Goal: Task Accomplishment & Management: Complete application form

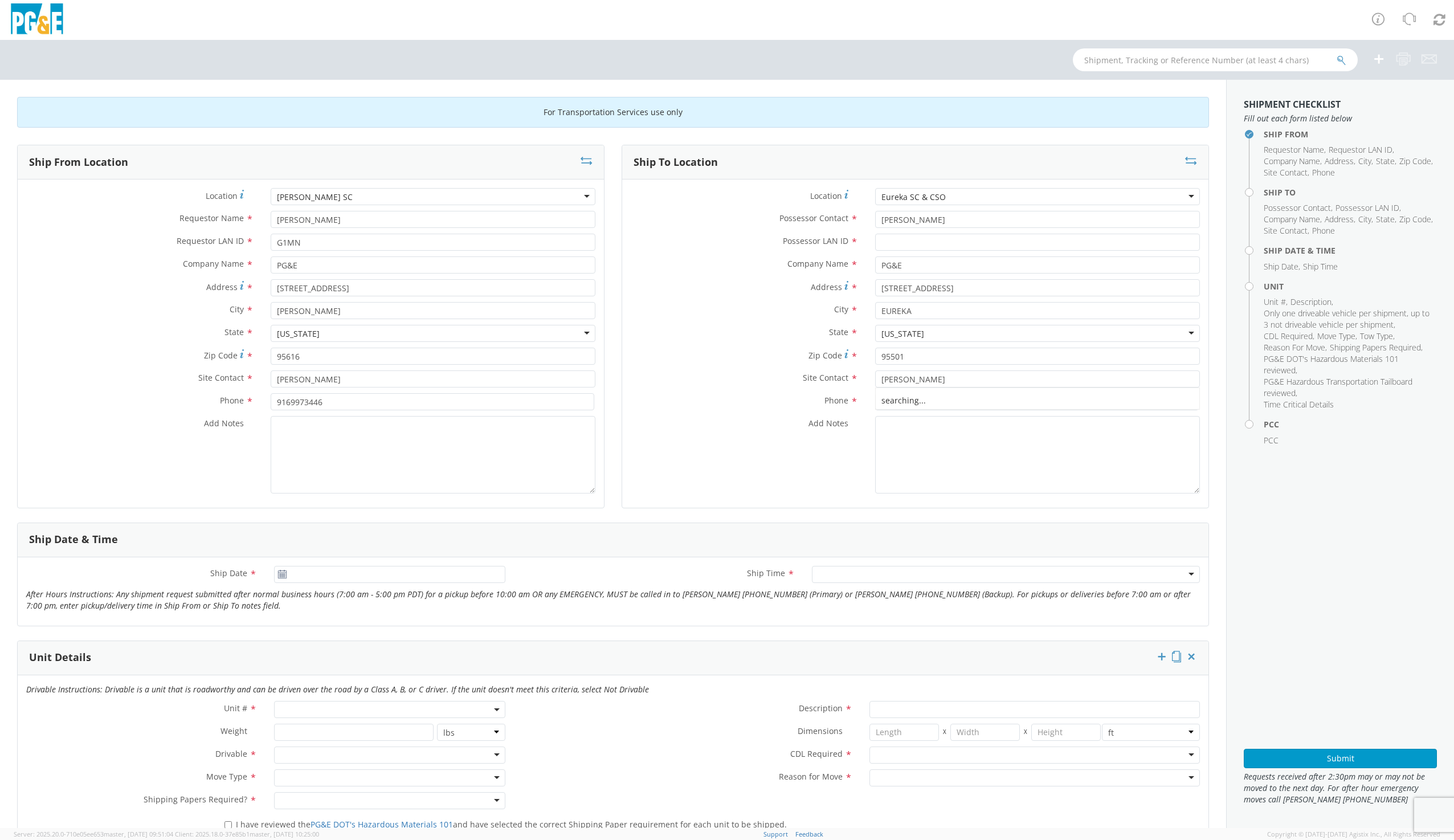
type input "[PERSON_NAME]"
drag, startPoint x: 957, startPoint y: 191, endPoint x: 874, endPoint y: 203, distance: 83.9
click at [875, 203] on div "Eureka SC & CSO" at bounding box center [1037, 196] width 324 height 17
type input "[PERSON_NAME]"
type input "[STREET_ADDRESS]"
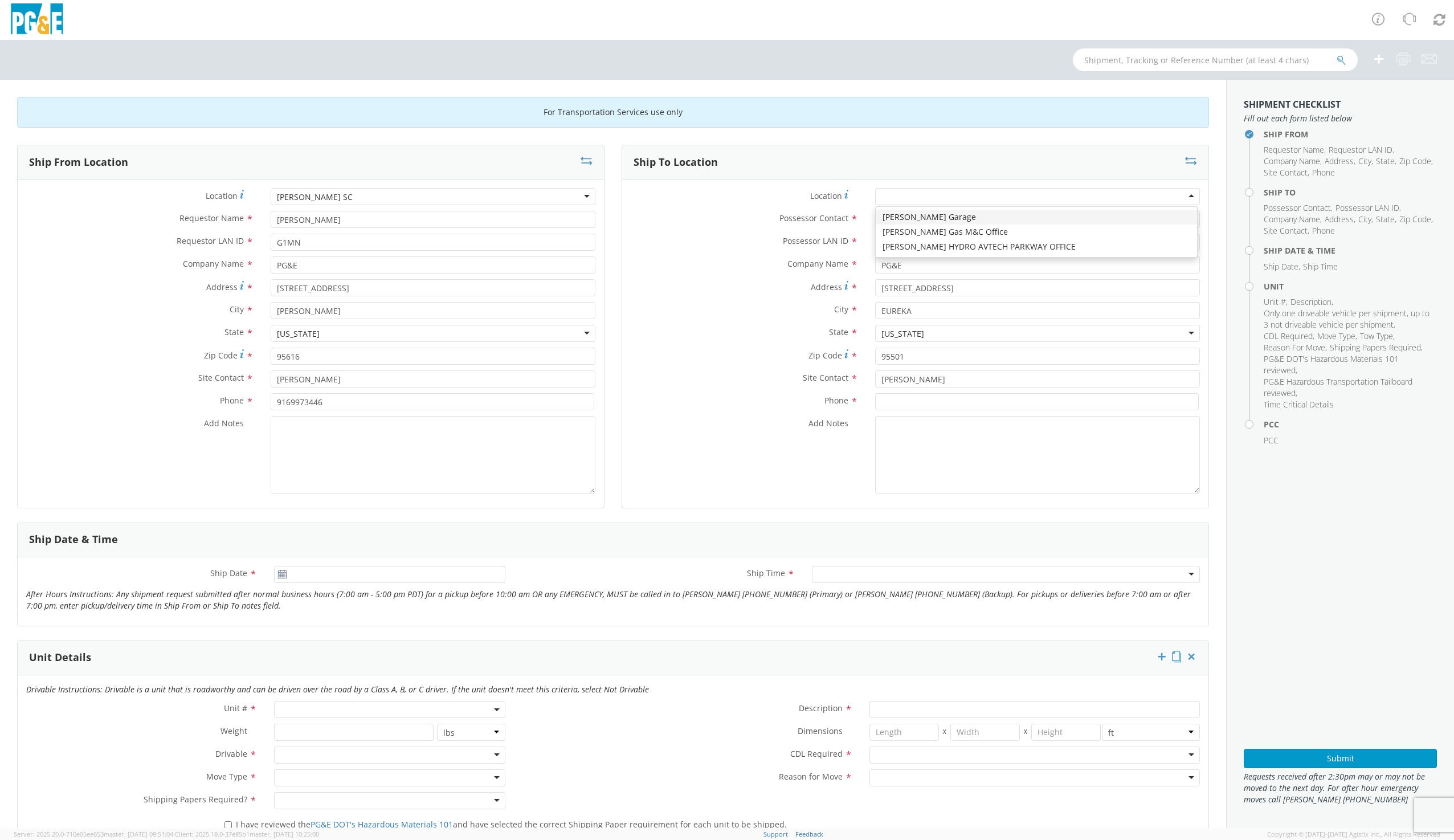
type input "[PERSON_NAME]"
type input "96002"
drag, startPoint x: 931, startPoint y: 218, endPoint x: 861, endPoint y: 230, distance: 71.0
click at [861, 230] on div "Possessor Contact * [PERSON_NAME]" at bounding box center [915, 222] width 586 height 23
type input "r"
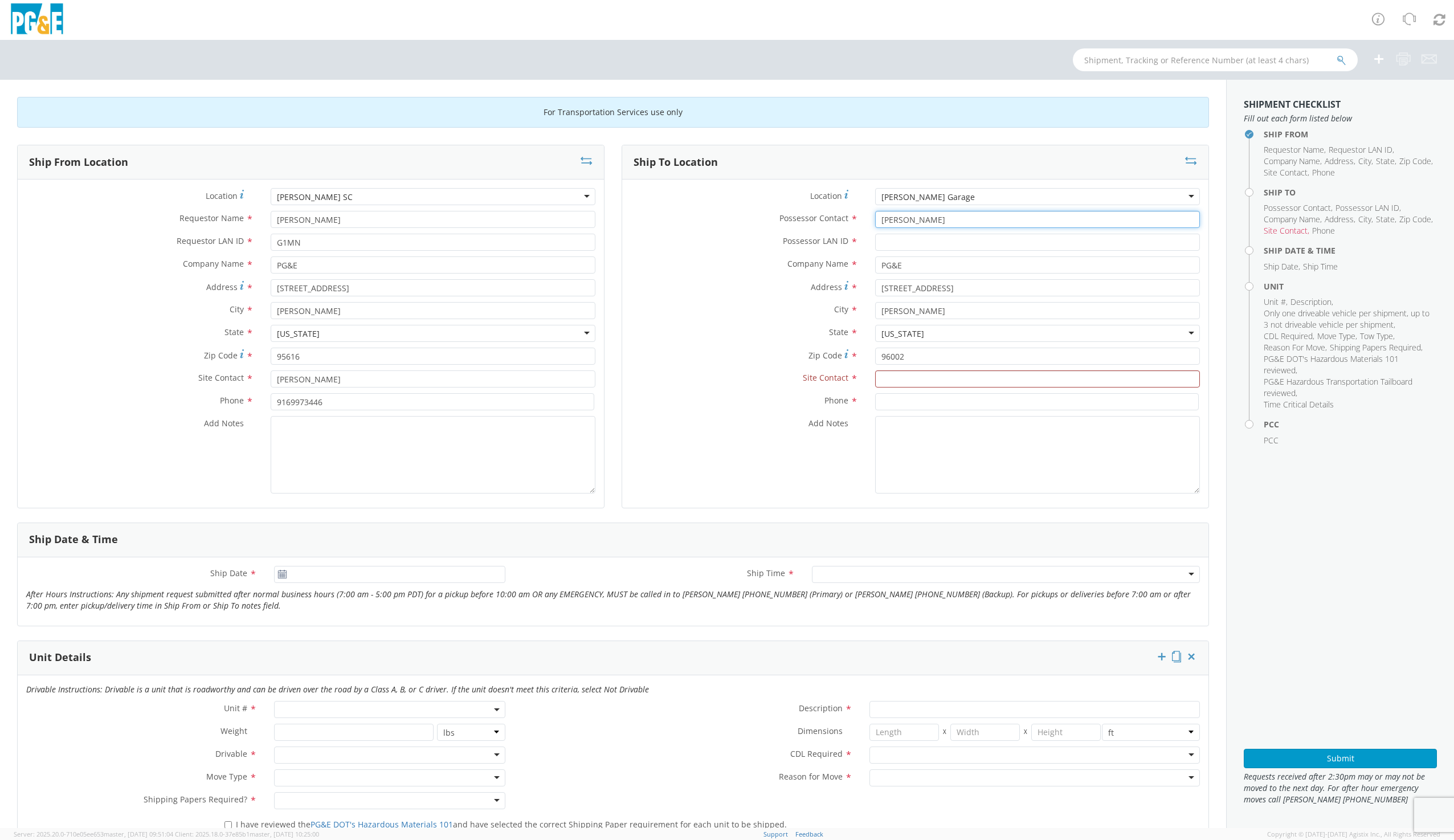
type input "[PERSON_NAME]"
click at [900, 236] on input "Possessor LAN ID *" at bounding box center [1037, 242] width 324 height 17
type input "RCNF"
click at [899, 379] on input "text" at bounding box center [1037, 379] width 324 height 17
click at [883, 376] on input "text" at bounding box center [1037, 379] width 324 height 17
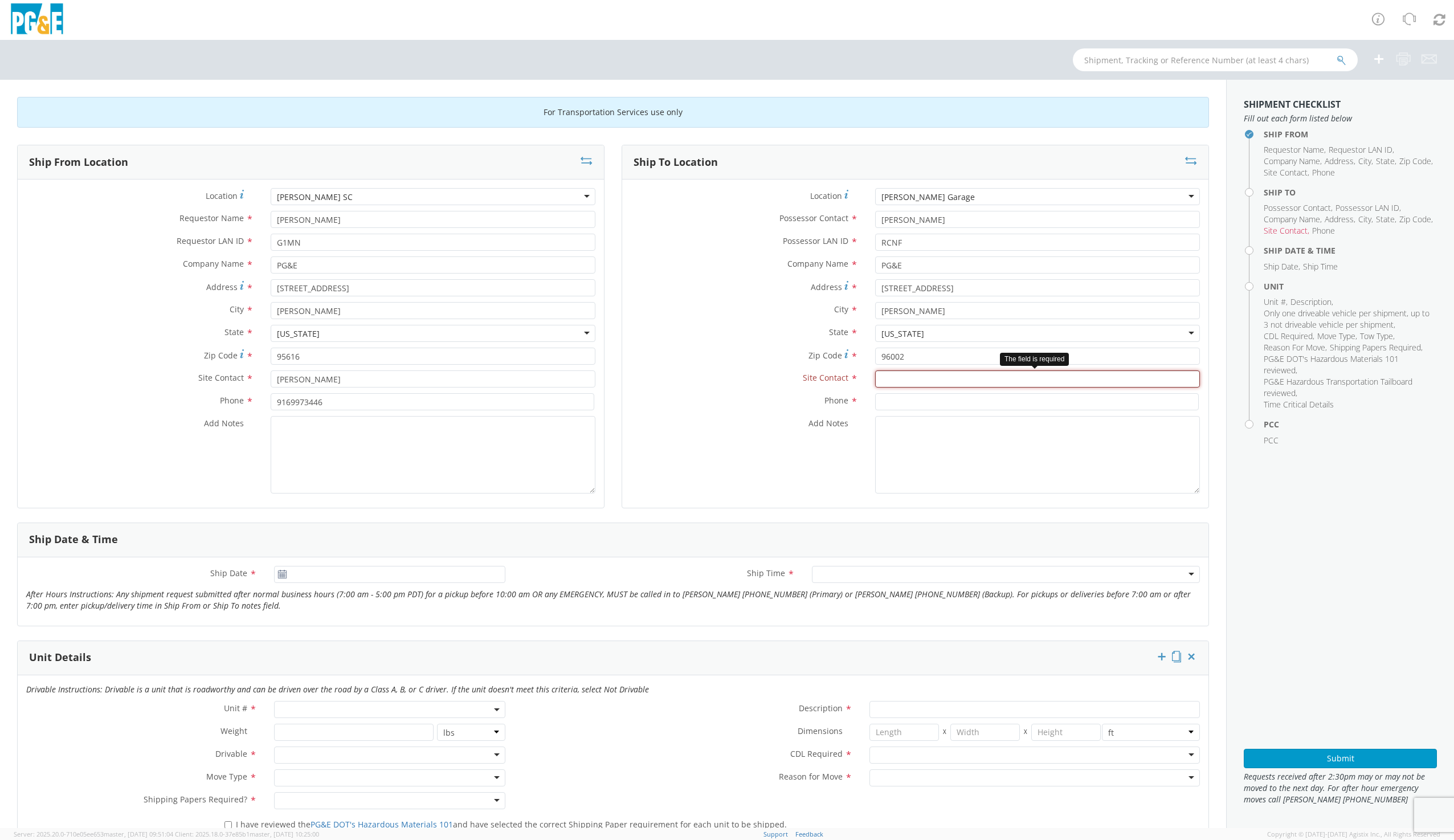
click at [902, 377] on input "text" at bounding box center [1037, 379] width 324 height 17
type input "[PERSON_NAME]"
click at [911, 401] on input at bounding box center [1036, 401] width 324 height 17
drag, startPoint x: 1263, startPoint y: 79, endPoint x: 1256, endPoint y: 78, distance: 7.1
drag, startPoint x: 1256, startPoint y: 78, endPoint x: 890, endPoint y: 403, distance: 489.5
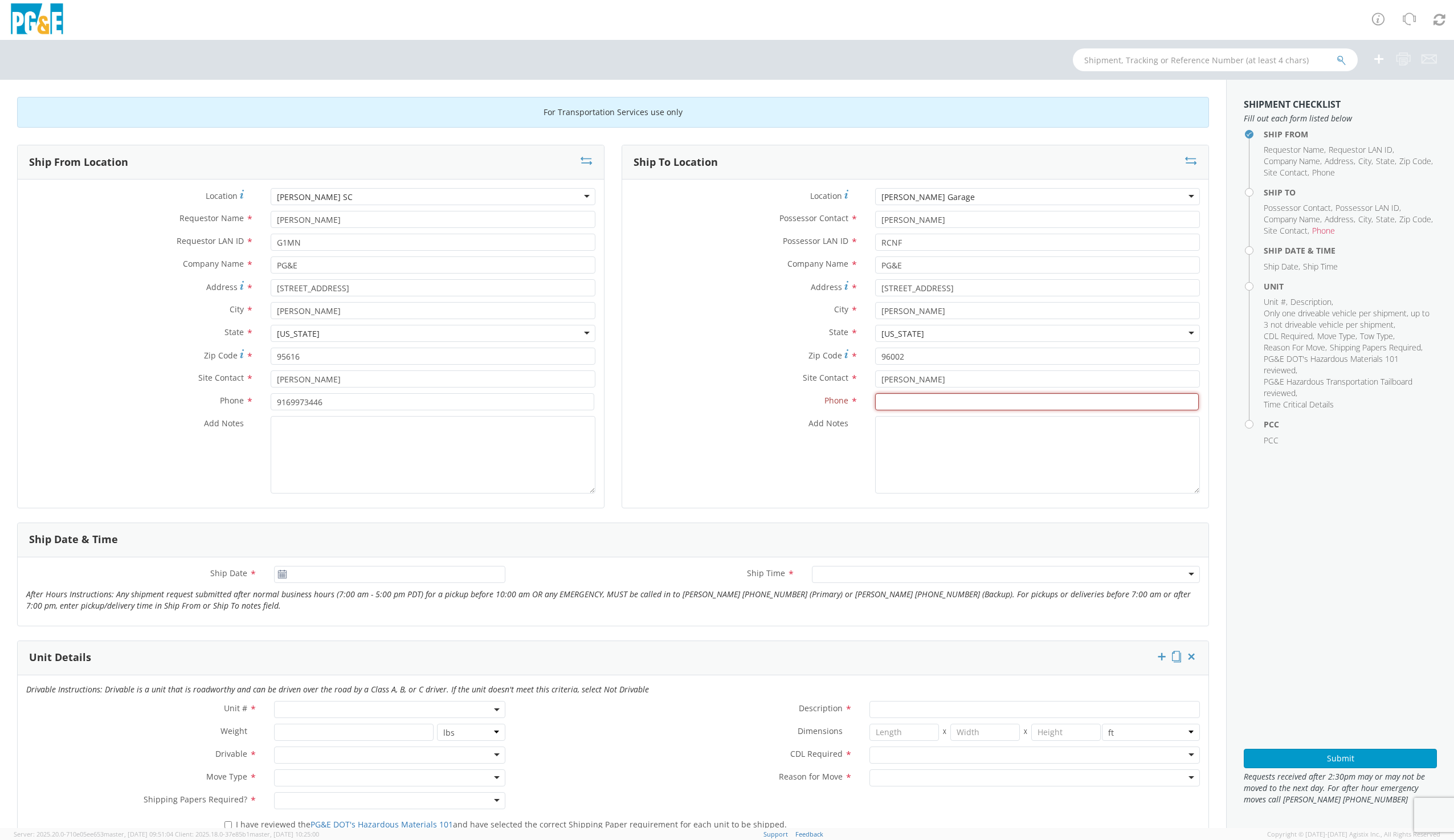
click at [890, 403] on input at bounding box center [1036, 401] width 324 height 17
type input "5309029593"
type input "[DATE]"
click at [347, 570] on input "[DATE]" at bounding box center [389, 574] width 231 height 17
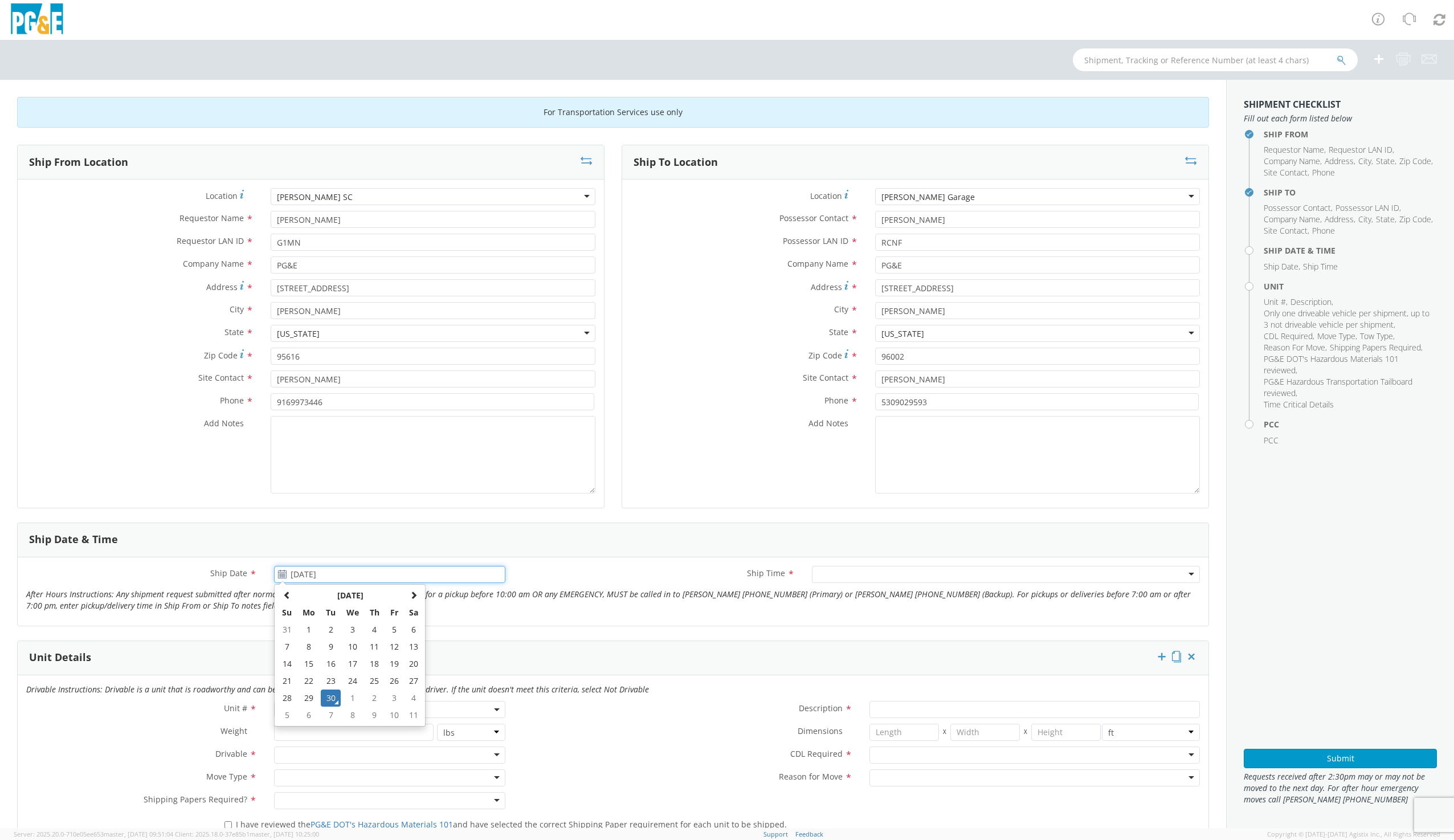
click at [329, 699] on td "30" at bounding box center [330, 698] width 20 height 17
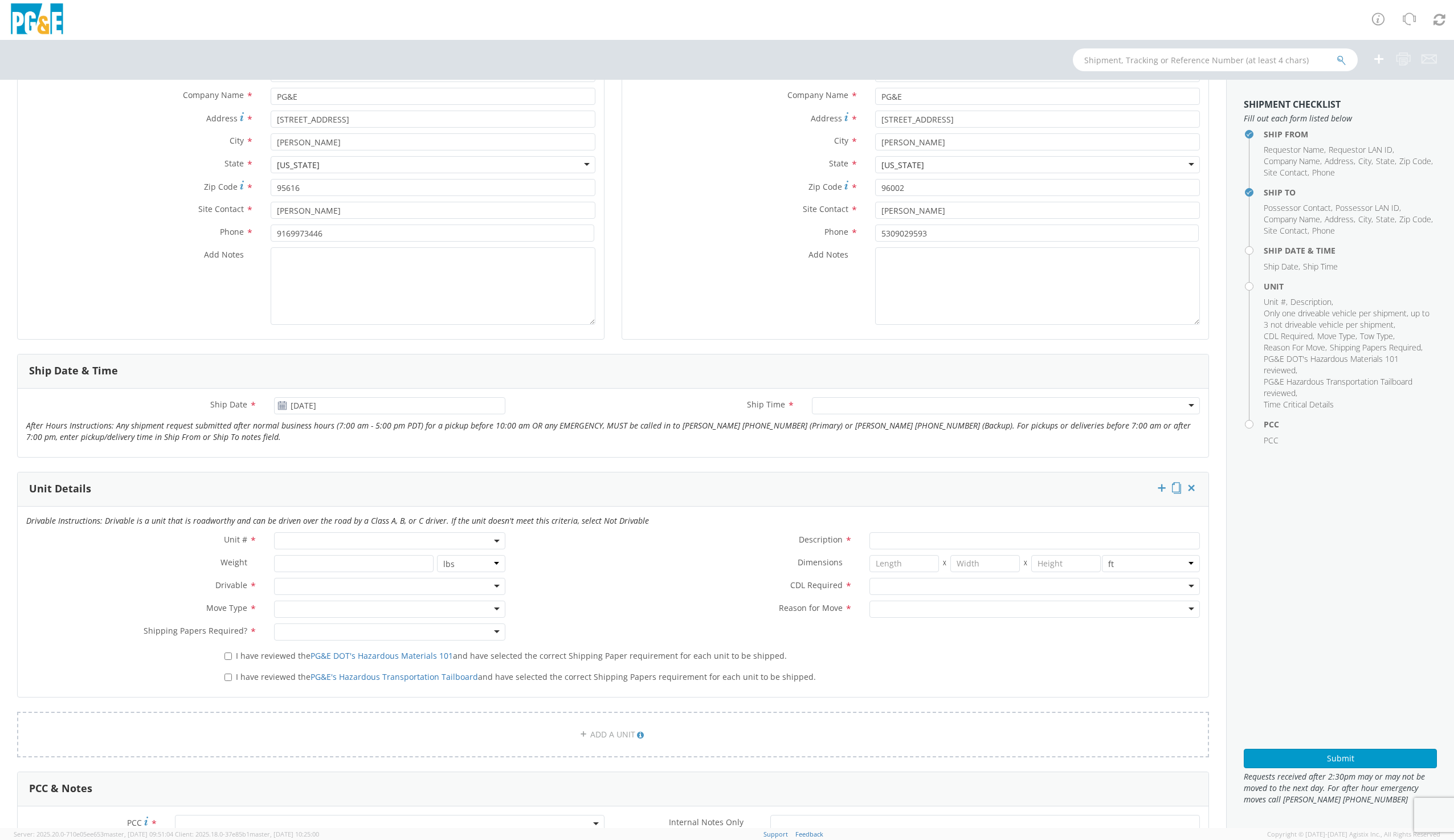
scroll to position [228, 0]
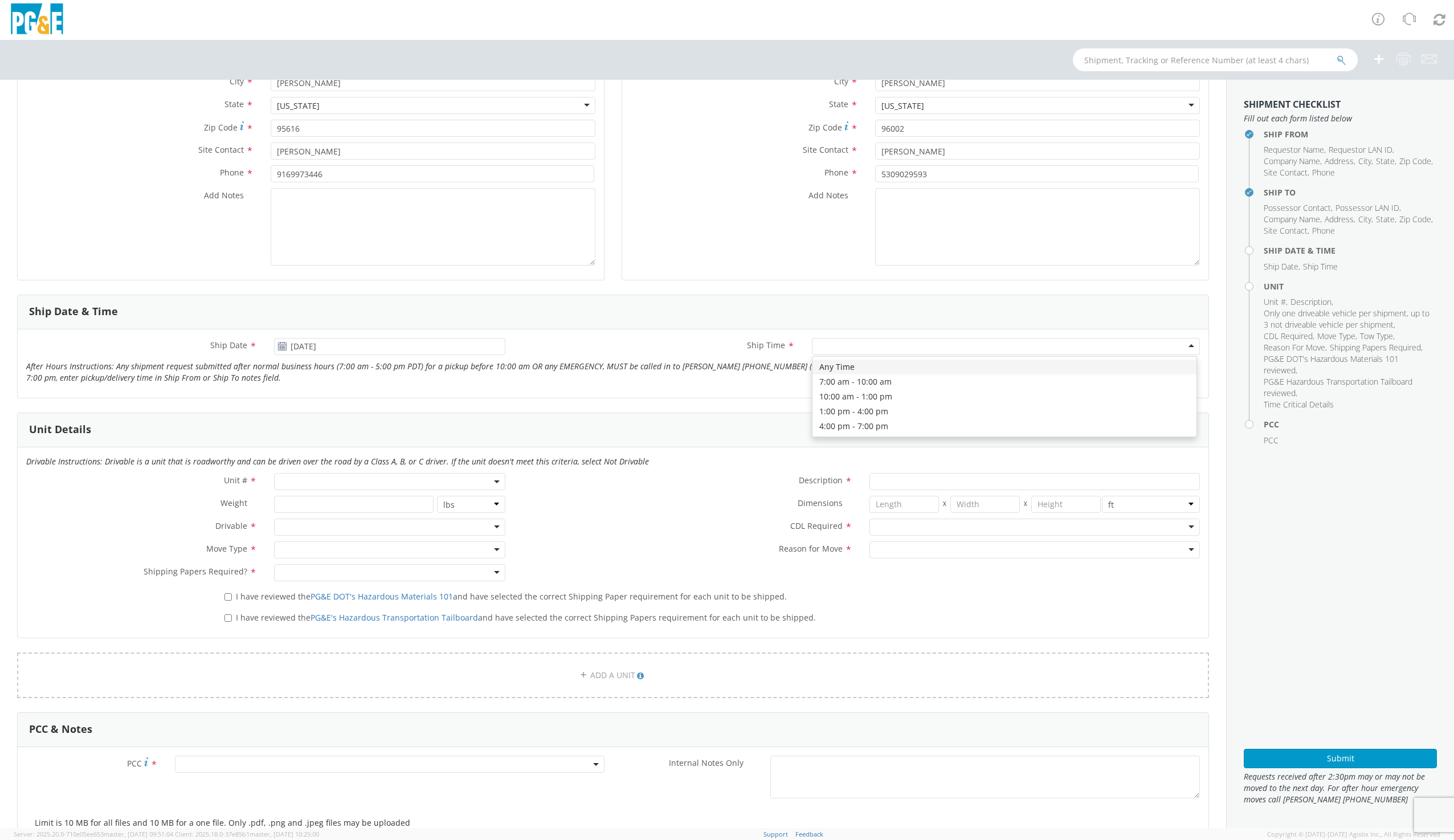
click at [819, 346] on div at bounding box center [1006, 346] width 388 height 17
drag, startPoint x: 837, startPoint y: 371, endPoint x: 789, endPoint y: 376, distance: 48.3
click at [315, 481] on span at bounding box center [389, 481] width 231 height 17
click at [313, 510] on span at bounding box center [388, 500] width 228 height 22
click at [317, 502] on input "search" at bounding box center [389, 500] width 224 height 17
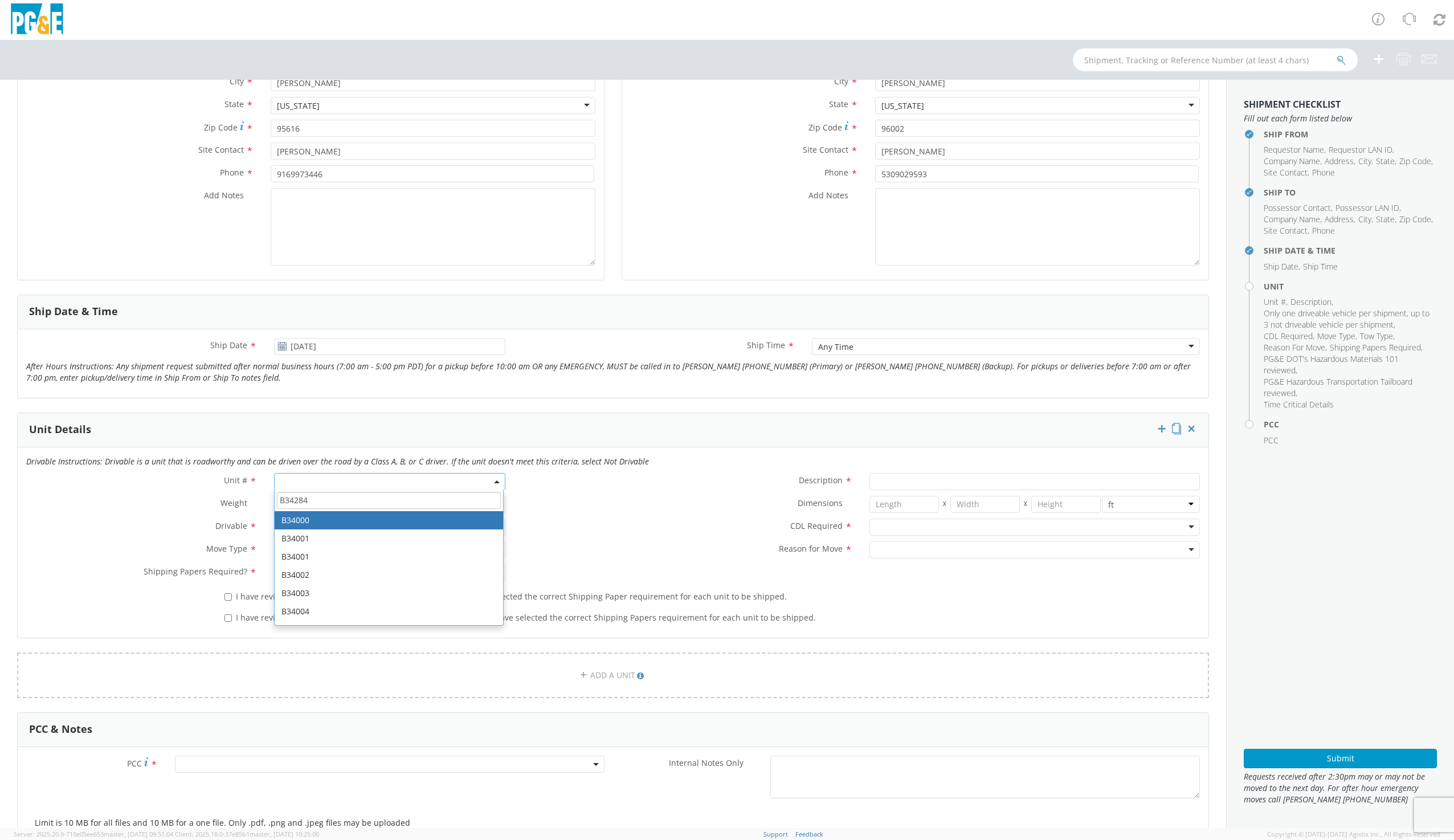
click at [346, 499] on input "B34284" at bounding box center [389, 500] width 224 height 17
drag, startPoint x: 334, startPoint y: 499, endPoint x: 257, endPoint y: 508, distance: 77.5
click at [257, 508] on div "Unit # * B34284 B34000 B34001 B34001 B34002 B34003 B34004 B34005 B34006 B34007 …" at bounding box center [613, 530] width 1191 height 114
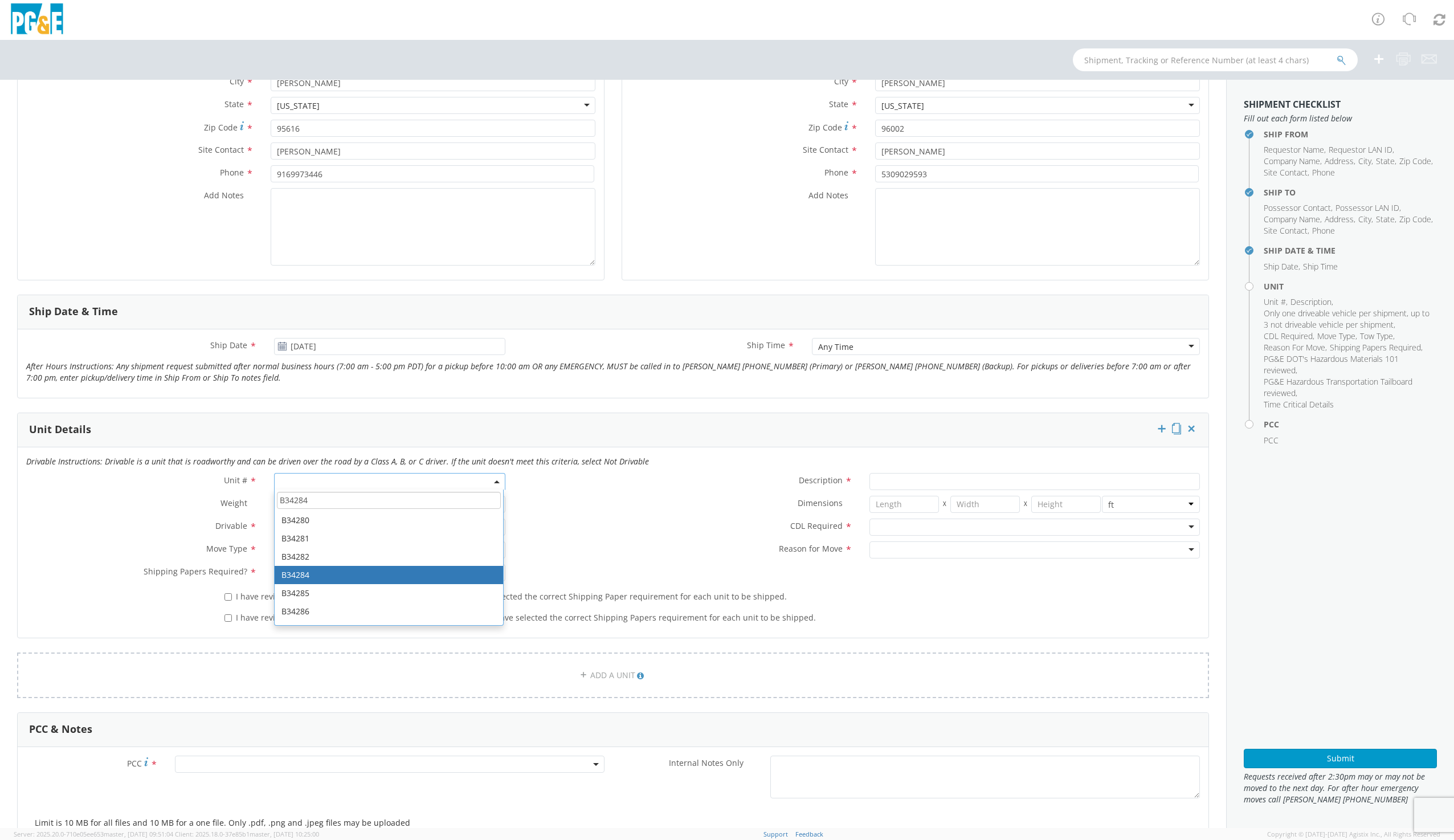
type input "B34284"
type input "TRUCK; TROUBLE W/AERIAL 4X4"
type input "19500"
select select "B34284"
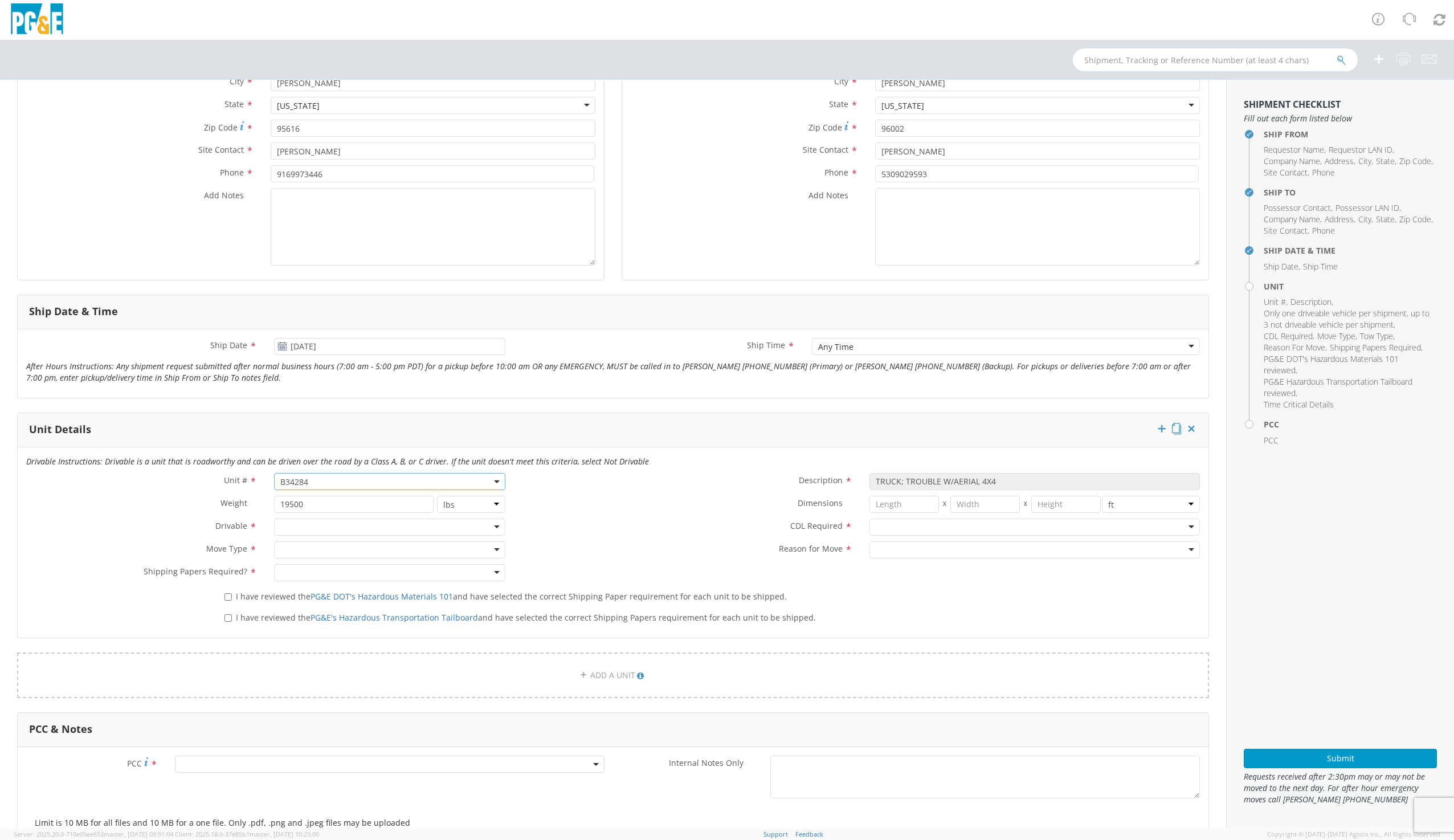
click at [333, 525] on div at bounding box center [389, 527] width 231 height 17
click at [300, 555] on div at bounding box center [389, 550] width 231 height 17
click at [296, 576] on div at bounding box center [389, 573] width 231 height 17
click at [228, 597] on input "I have reviewed the PG&E DOT's Hazardous Materials 101 and have selected the co…" at bounding box center [228, 597] width 7 height 7
checkbox input "true"
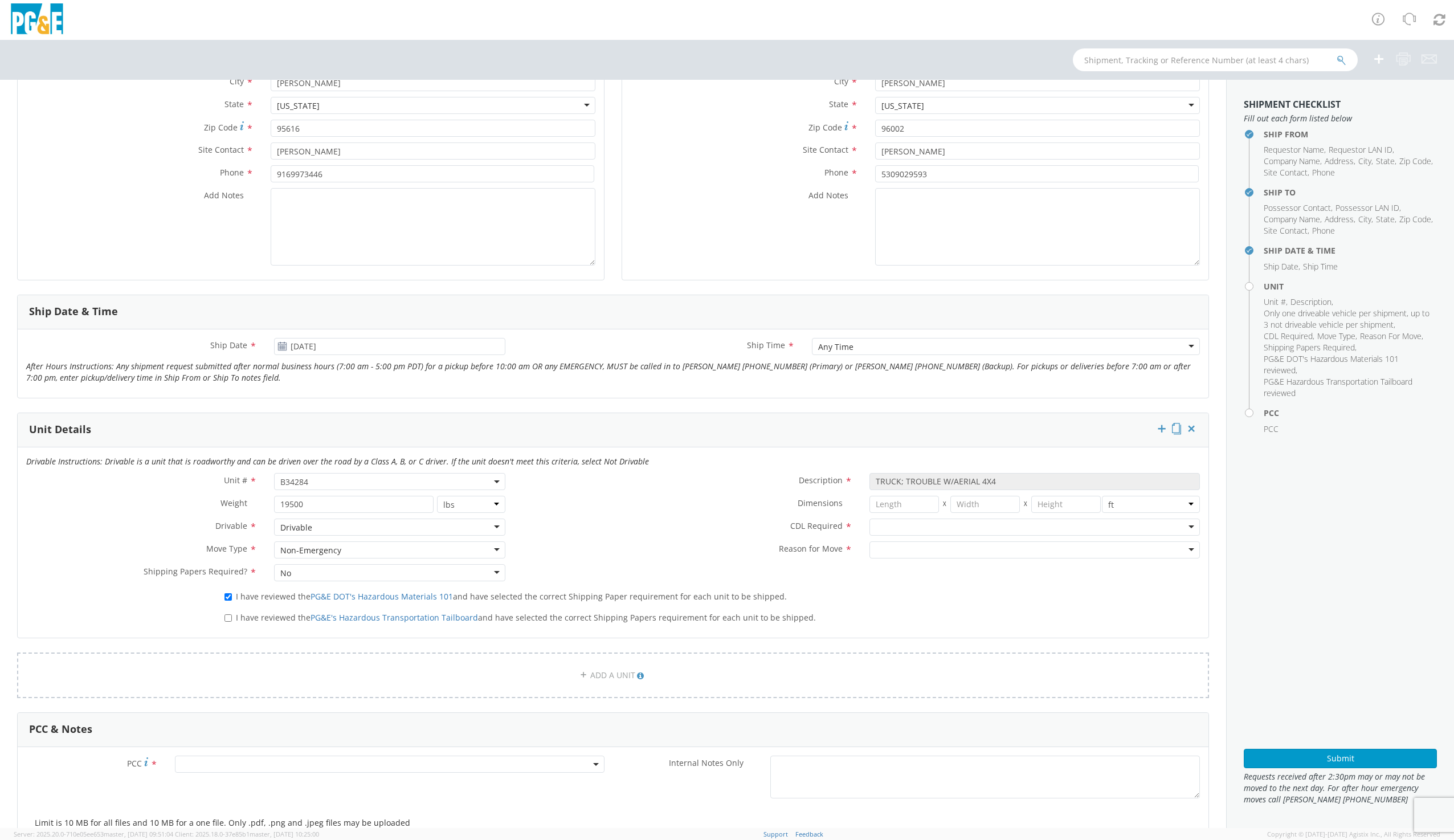
click at [231, 616] on label "I have reviewed the PG&E's Hazardous Transportation Tailboard and have selected…" at bounding box center [522, 616] width 594 height 13
click at [231, 616] on input "I have reviewed the PG&E's Hazardous Transportation Tailboard and have selected…" at bounding box center [228, 618] width 7 height 7
checkbox input "true"
click at [885, 527] on div at bounding box center [1035, 527] width 330 height 17
click at [888, 547] on div at bounding box center [1035, 550] width 330 height 17
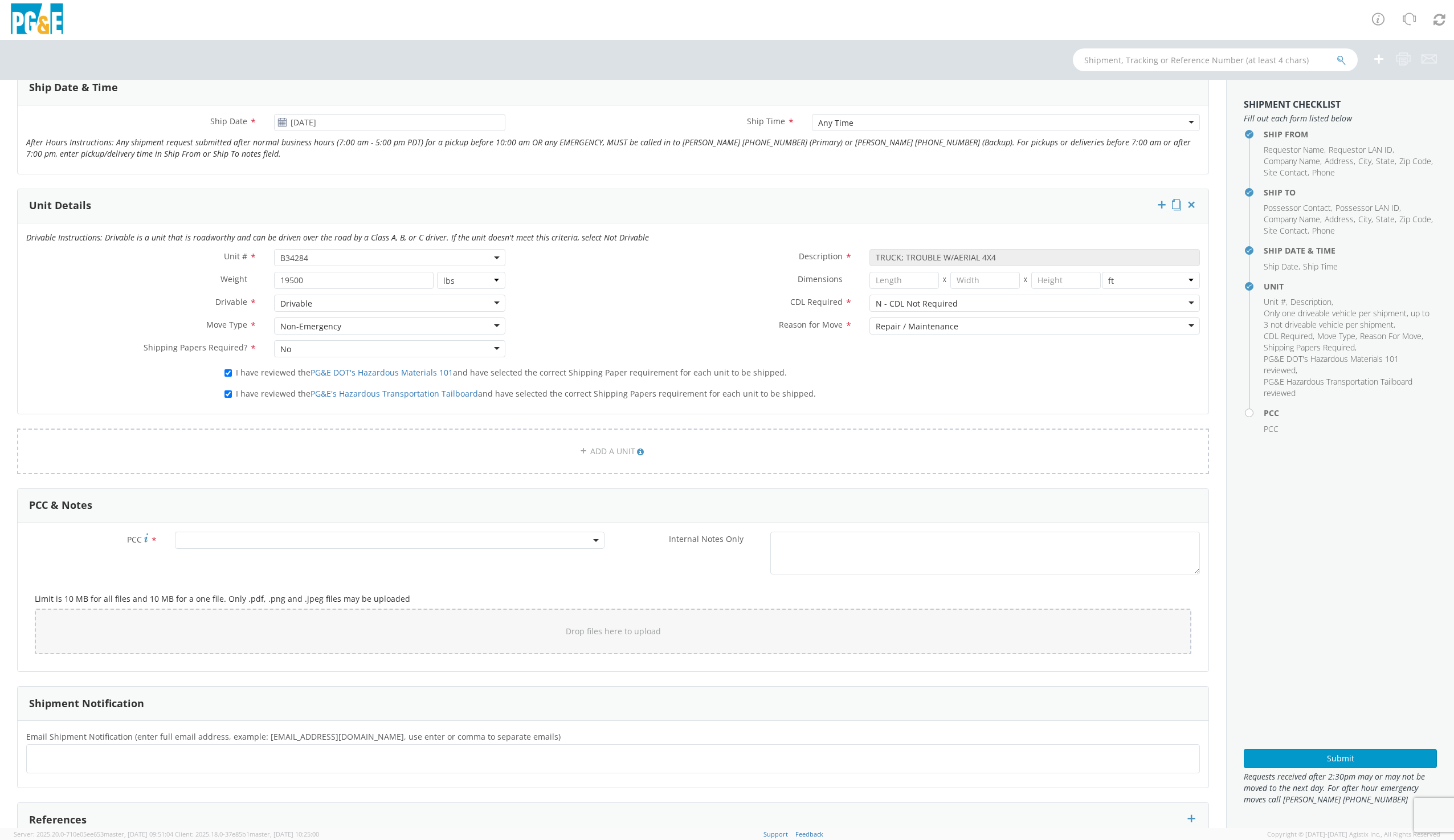
scroll to position [456, 0]
click at [189, 538] on span at bounding box center [389, 536] width 430 height 17
click at [203, 551] on input "number" at bounding box center [388, 555] width 421 height 17
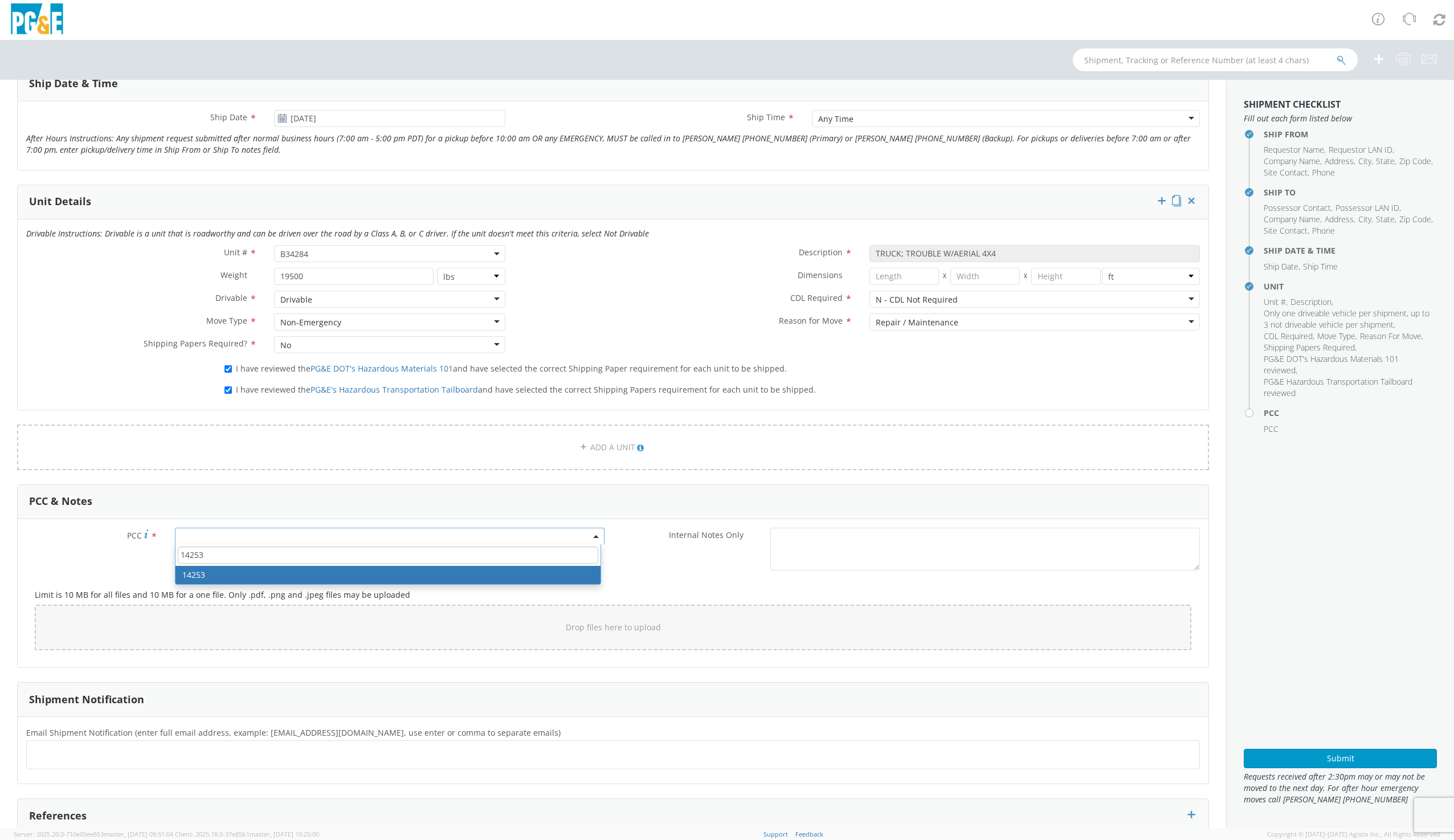
type input "14253"
select select "14253"
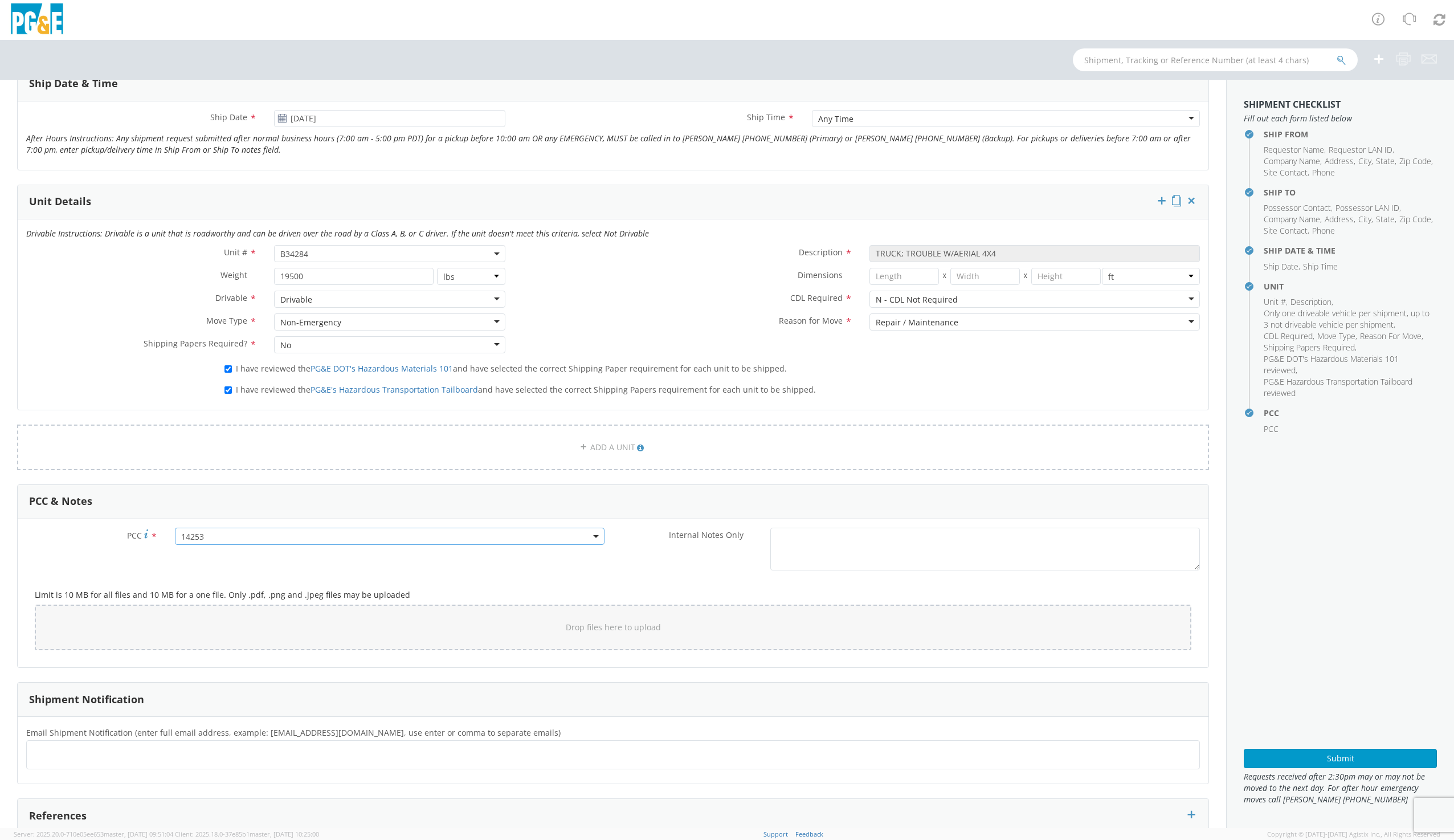
scroll to position [538, 0]
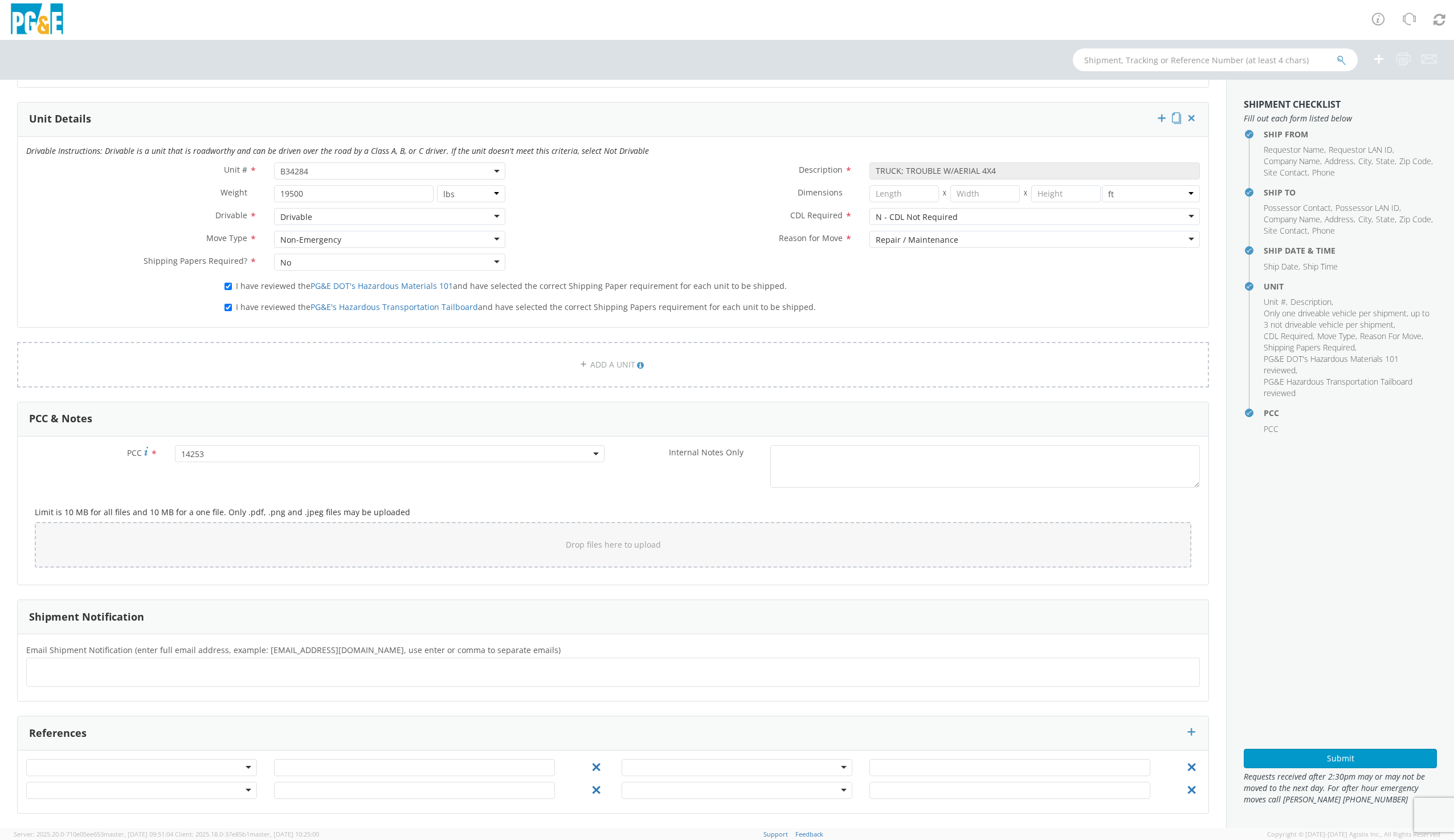
click at [93, 672] on ul at bounding box center [613, 672] width 1163 height 19
type input "[EMAIL_ADDRESS][DOMAIN_NAME]"
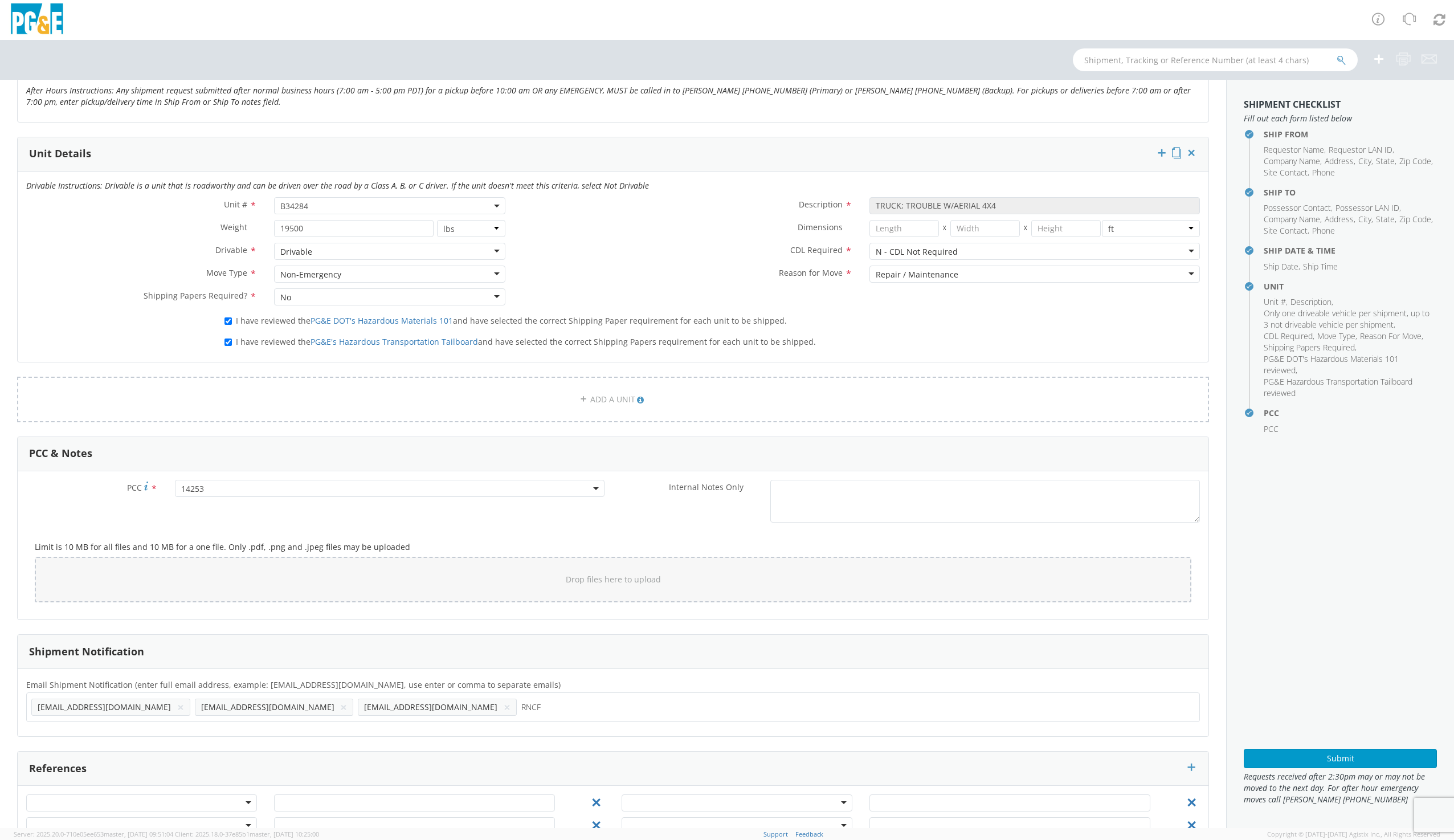
scroll to position [539, 0]
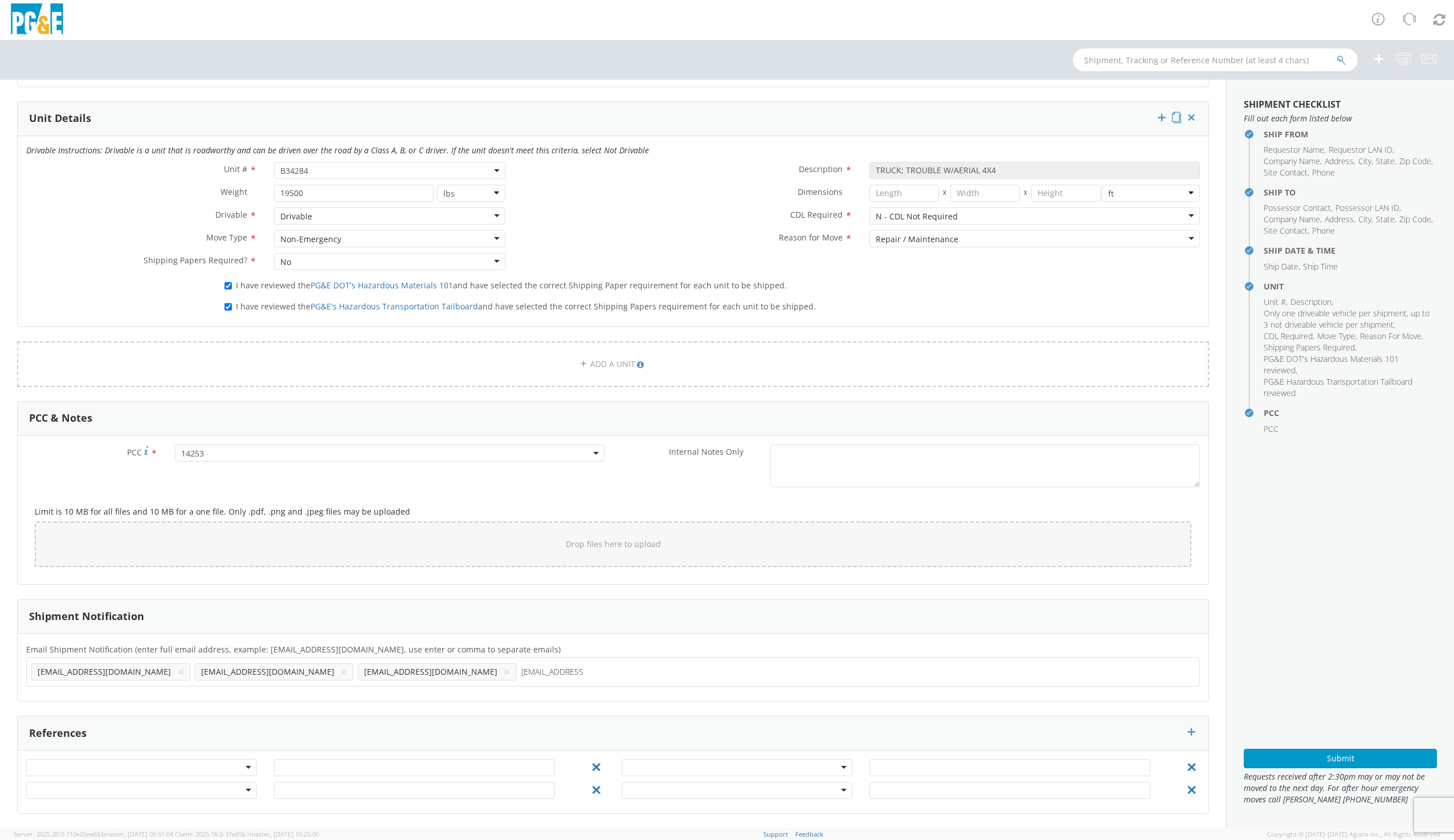
type input "[EMAIL_ADDRESS][DOMAIN_NAME]"
type input "[EMAIL_ADDRESS]"
click at [764, 672] on button "×" at bounding box center [767, 672] width 7 height 14
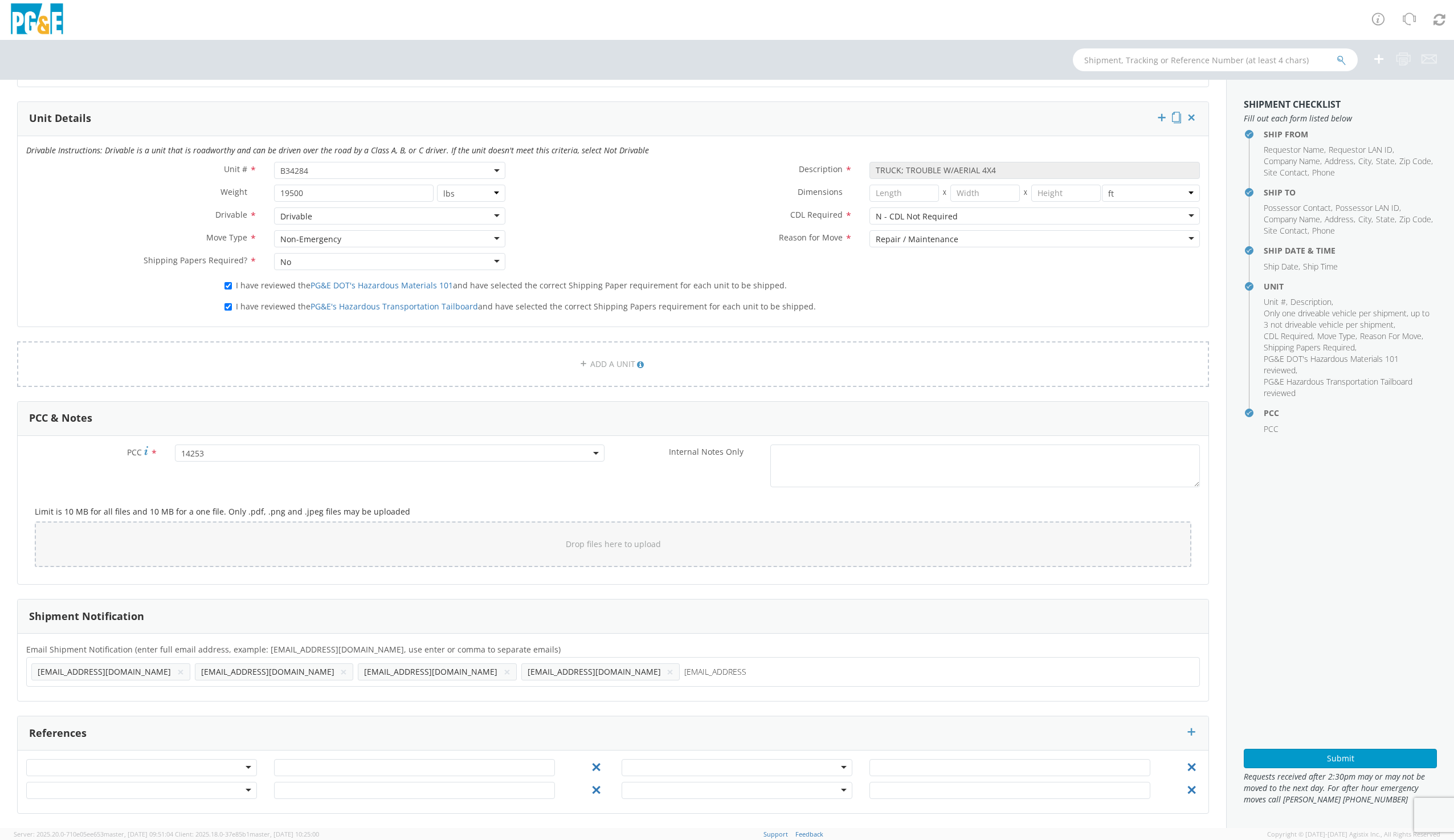
type input "[EMAIL_ADDRESS][DOMAIN_NAME]"
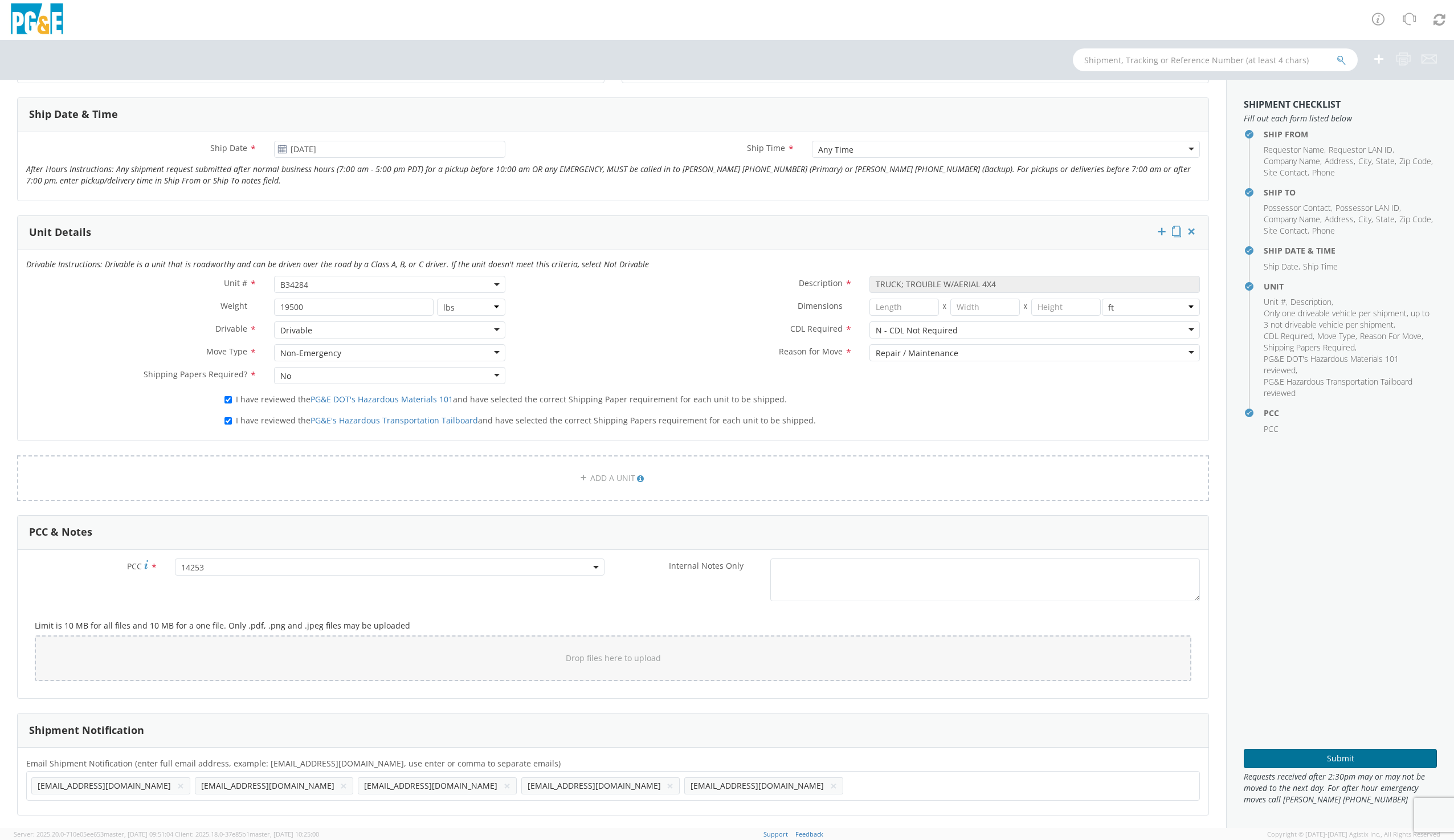
click at [1336, 758] on button "Submit" at bounding box center [1340, 758] width 193 height 19
